Goal: Check status: Check status

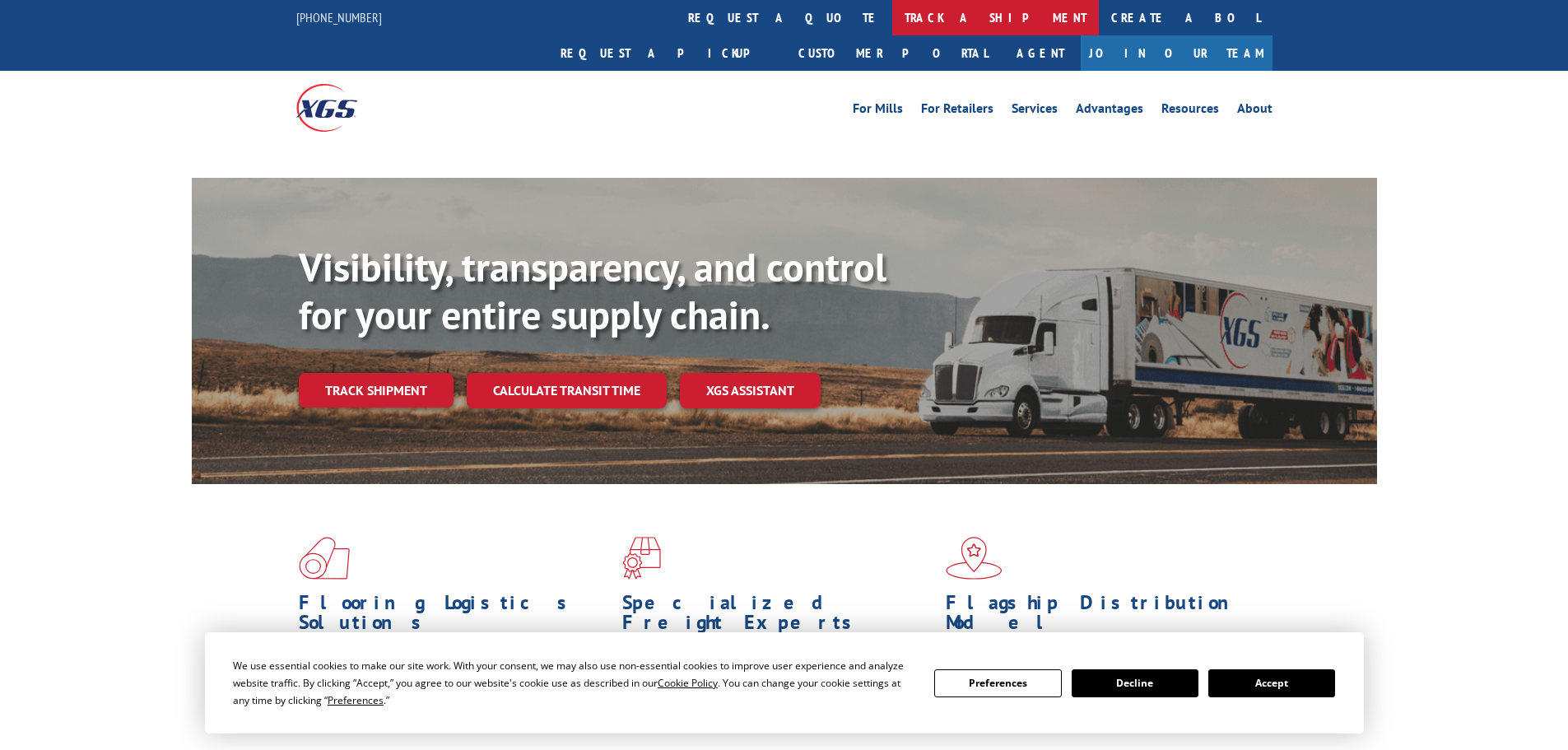
click at [892, 22] on link "track a shipment" at bounding box center [995, 17] width 207 height 35
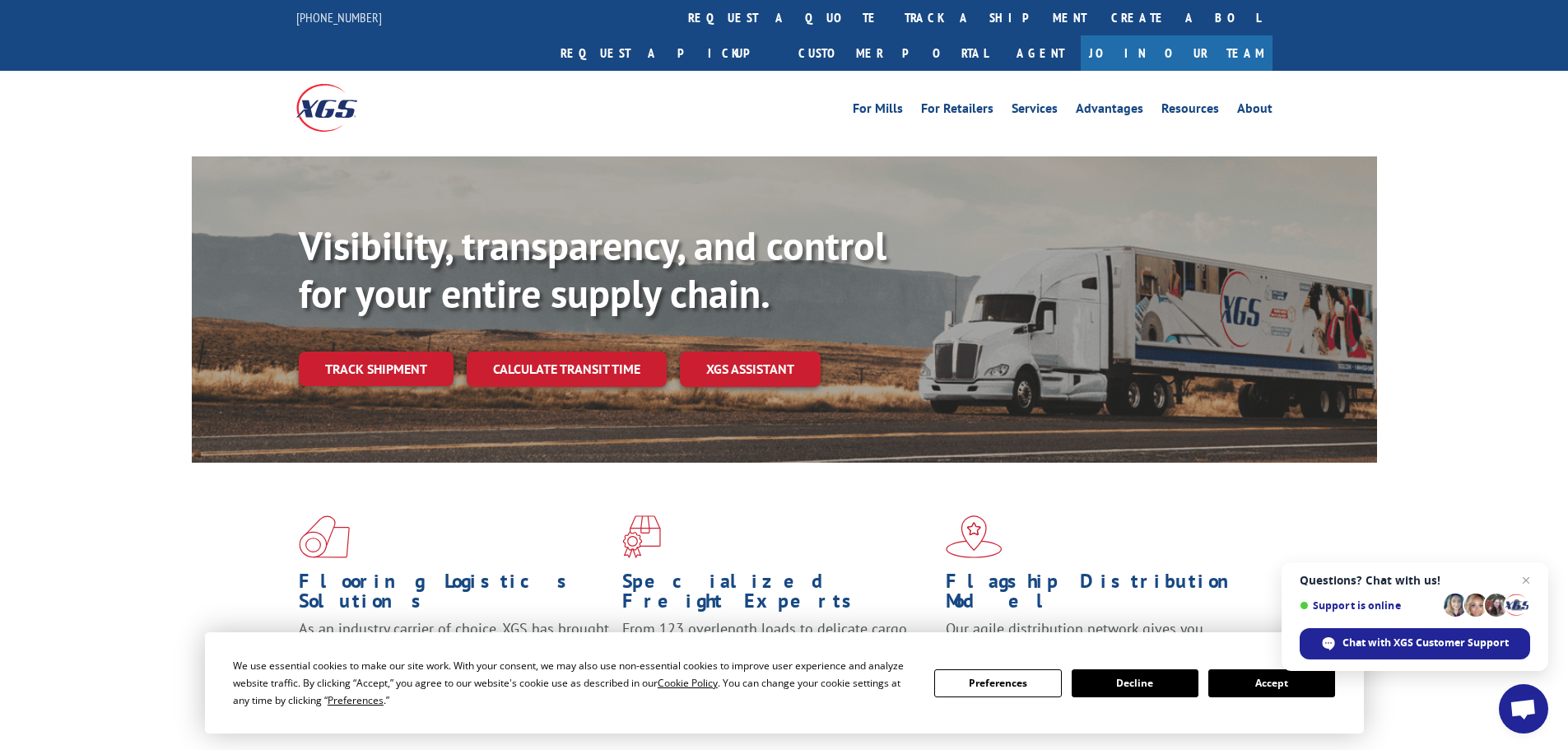
click at [1242, 684] on button "Accept" at bounding box center [1272, 684] width 126 height 28
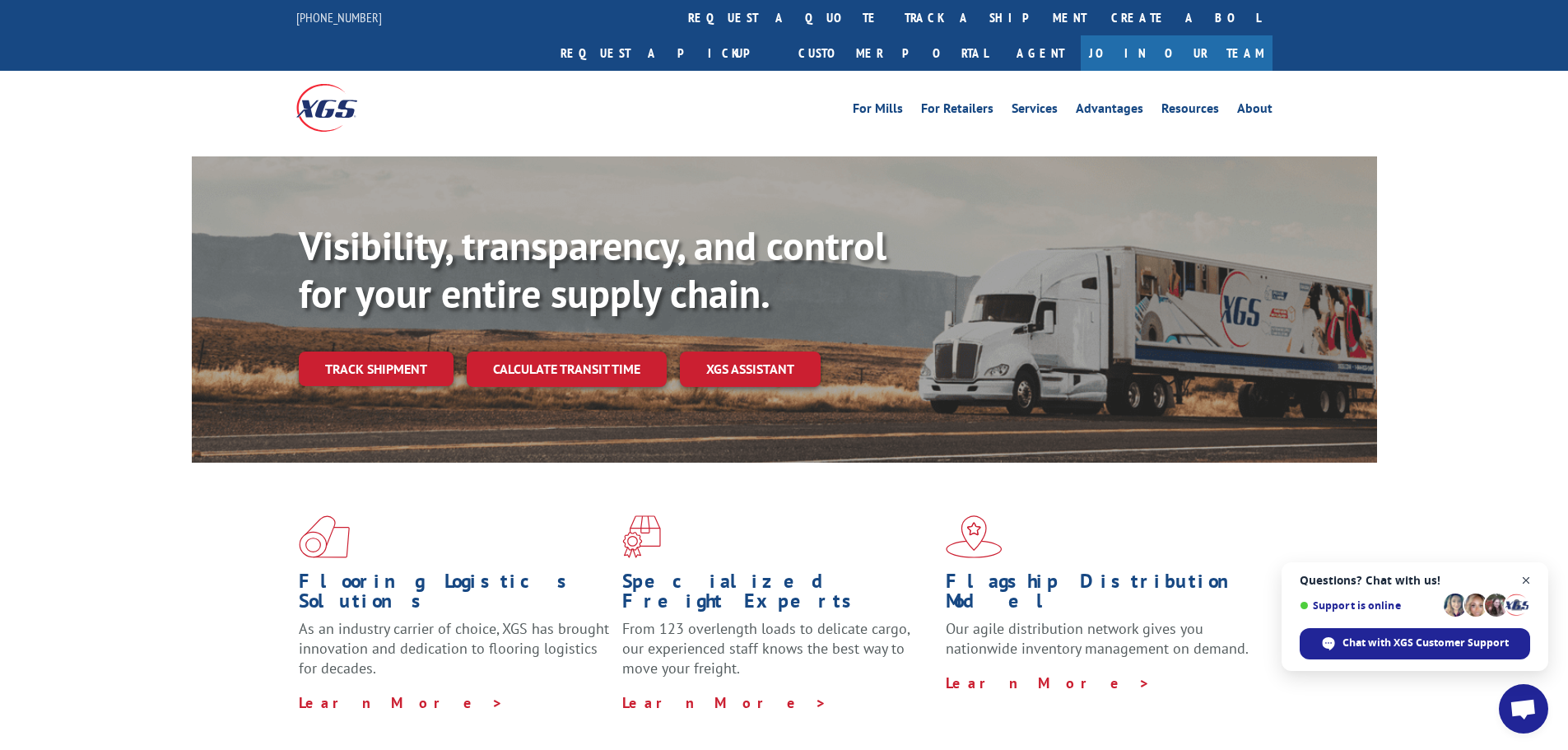
click at [1531, 579] on span "Close chat" at bounding box center [1526, 581] width 21 height 21
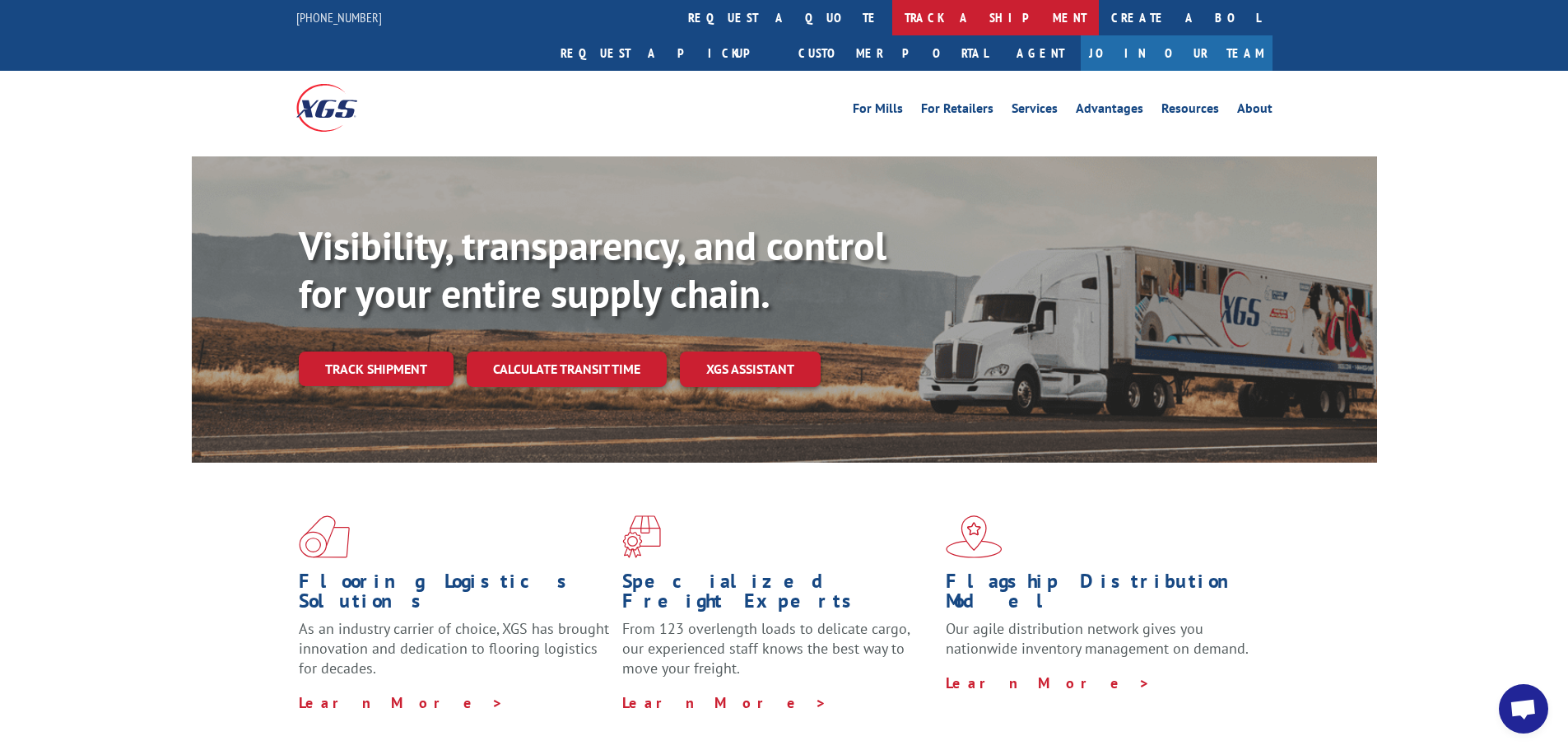
click at [892, 18] on link "track a shipment" at bounding box center [995, 17] width 207 height 35
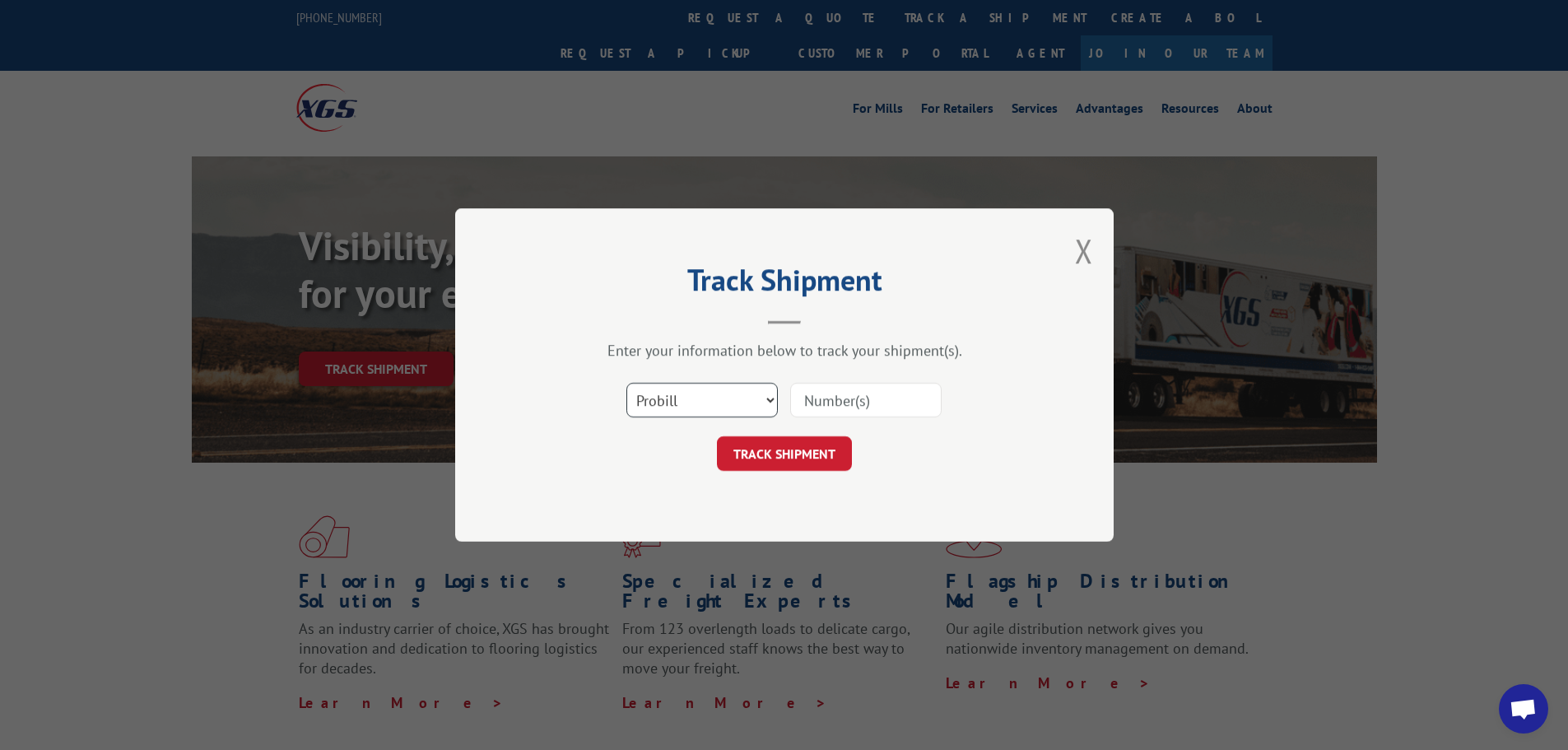
click at [690, 392] on select "Select category... Probill BOL PO" at bounding box center [701, 400] width 151 height 35
select select "po"
click at [626, 383] on select "Select category... Probill BOL PO" at bounding box center [701, 400] width 151 height 35
click at [858, 385] on input at bounding box center [866, 400] width 151 height 35
paste input "59535280"
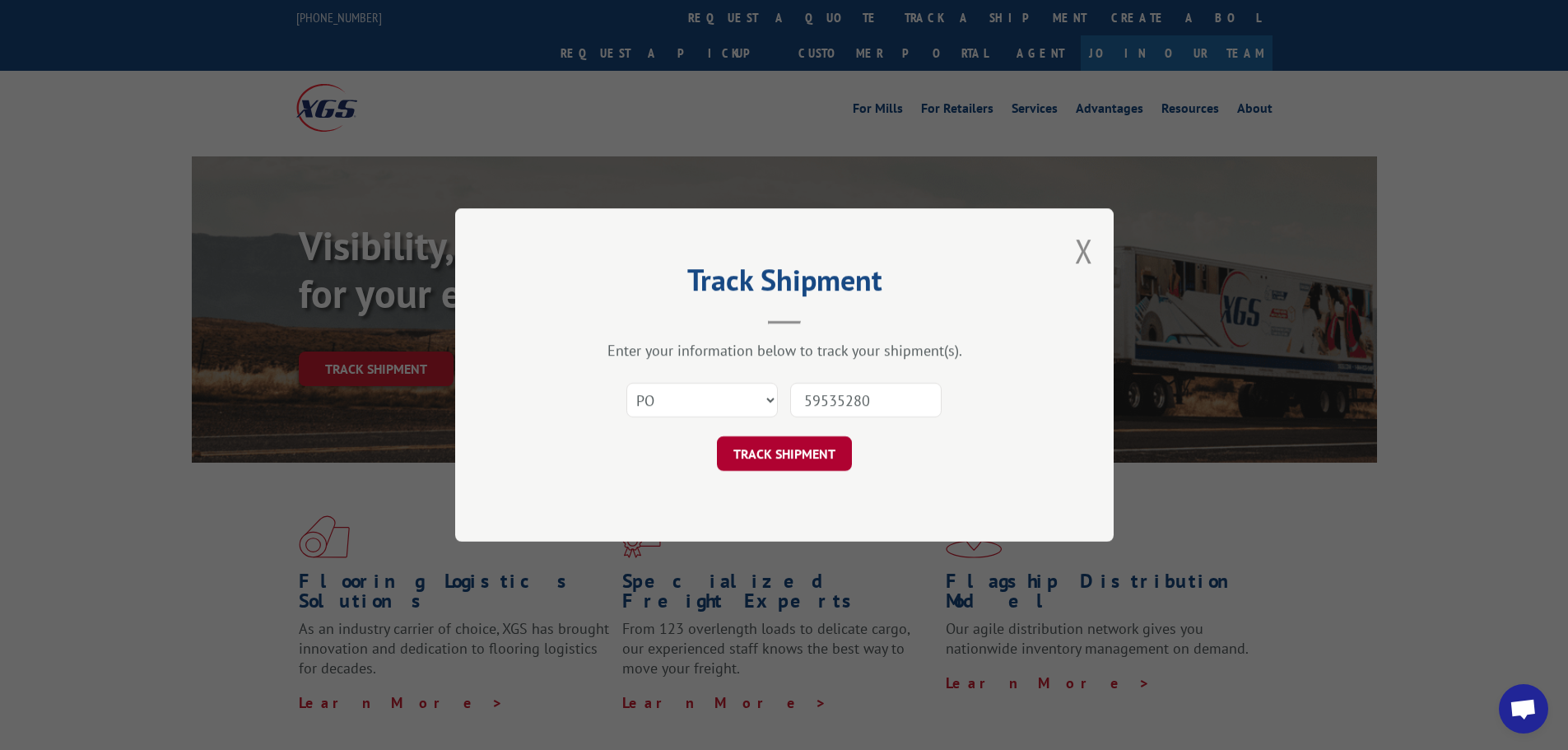
type input "59535280"
click at [794, 462] on button "TRACK SHIPMENT" at bounding box center [784, 453] width 135 height 35
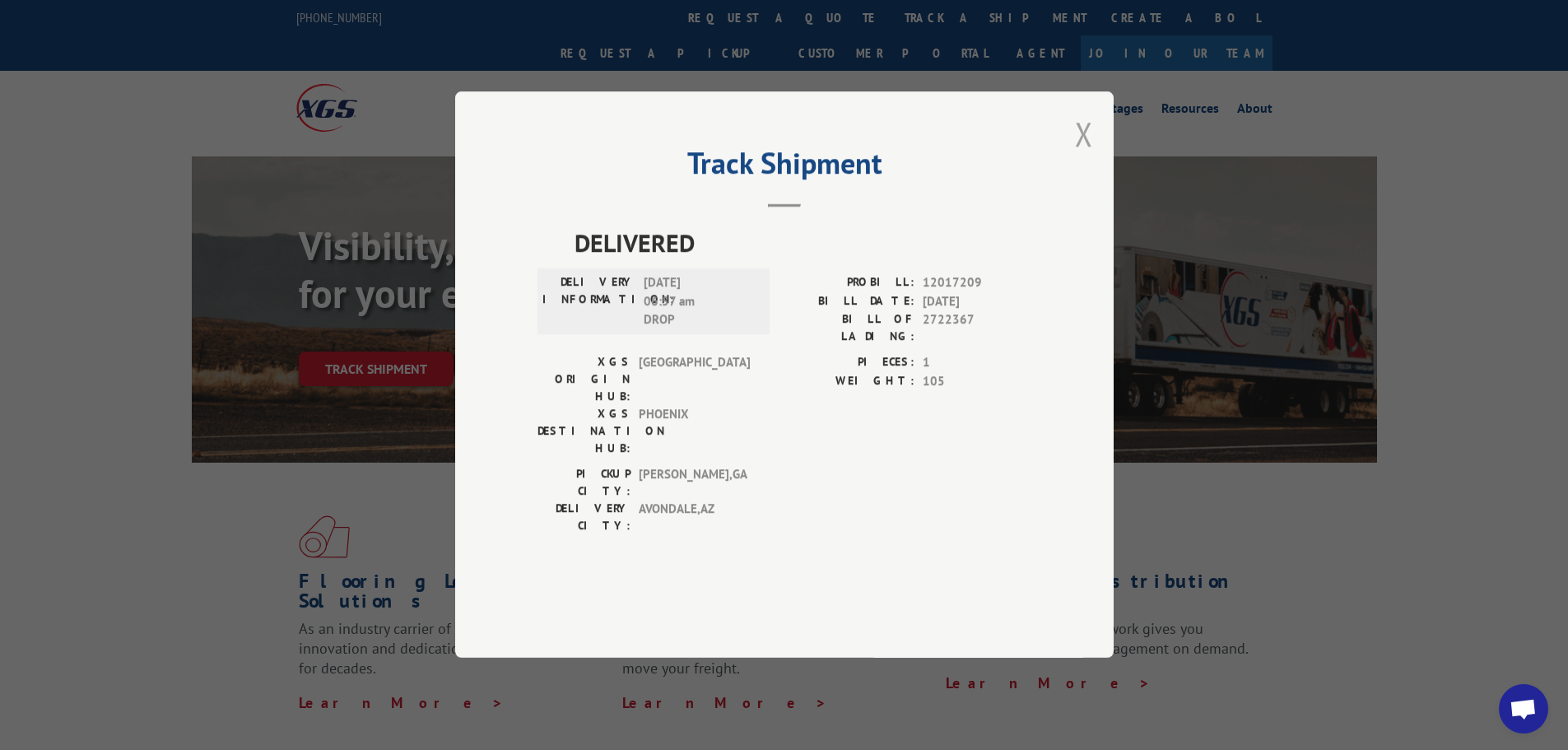
click at [1080, 156] on button "Close modal" at bounding box center [1084, 134] width 18 height 43
